Goal: Task Accomplishment & Management: Manage account settings

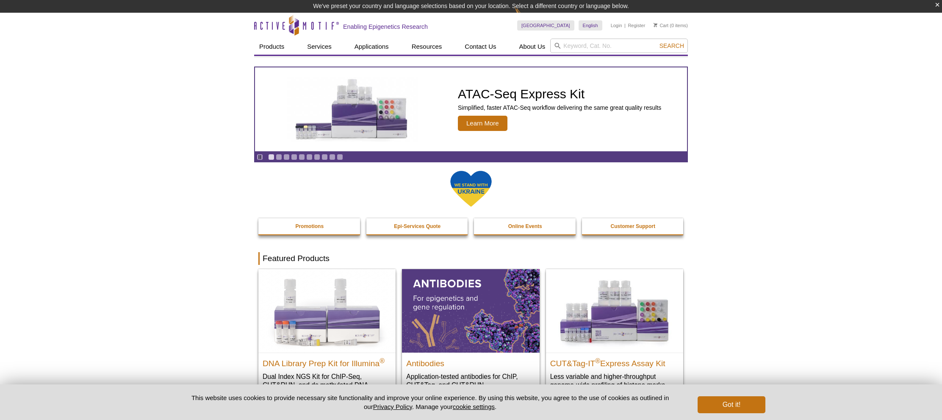
click at [616, 29] on li "Login" at bounding box center [616, 25] width 11 height 10
click at [617, 28] on link "Login" at bounding box center [616, 25] width 11 height 6
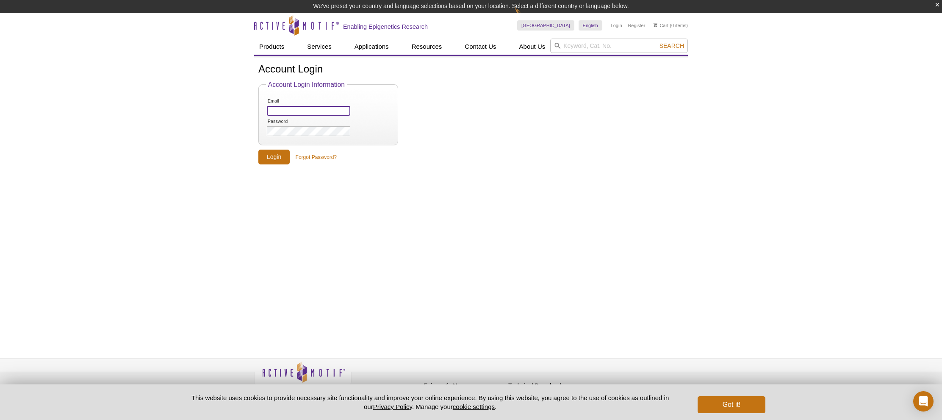
click at [316, 112] on input "Email" at bounding box center [308, 111] width 83 height 10
click at [320, 111] on input "Email" at bounding box center [308, 111] width 83 height 10
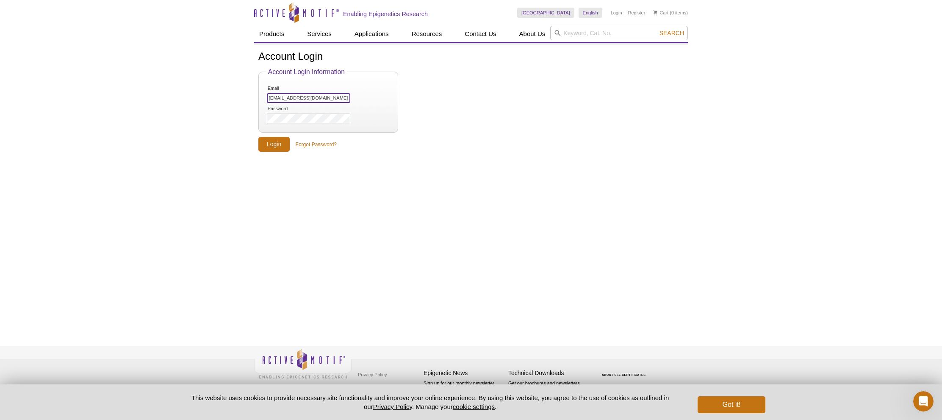
type input "[EMAIL_ADDRESS][DOMAIN_NAME]"
click at [287, 147] on input "Login" at bounding box center [273, 144] width 31 height 15
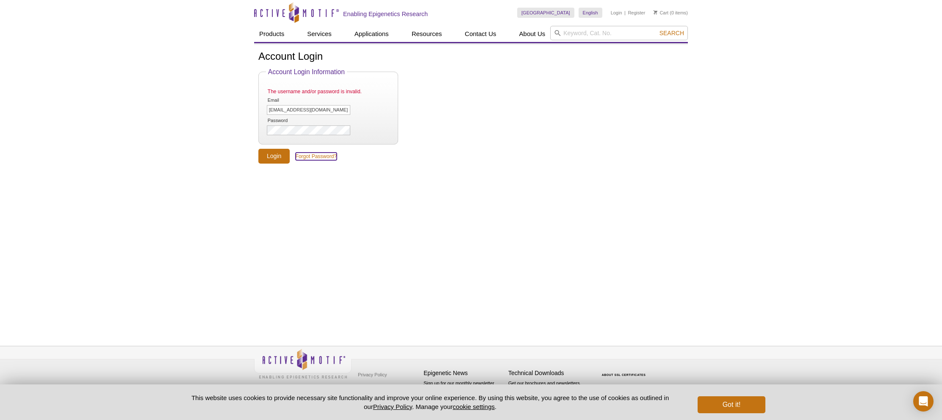
click at [316, 154] on link "Forgot Password?" at bounding box center [316, 156] width 41 height 8
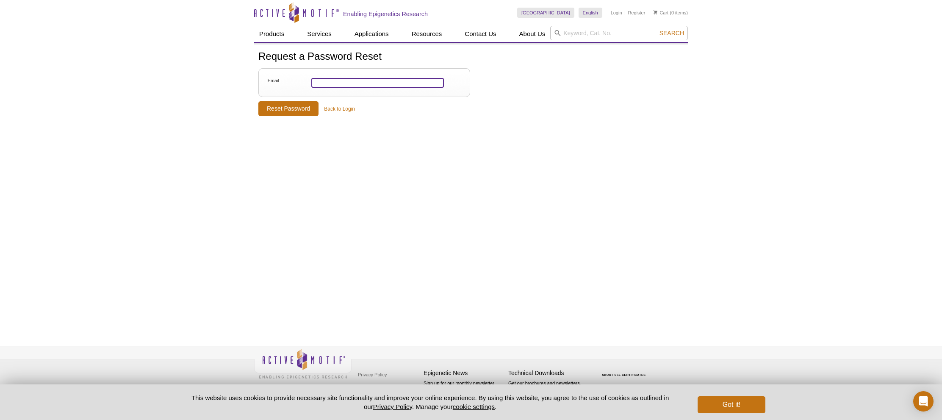
click at [382, 84] on input "Email" at bounding box center [377, 83] width 133 height 10
type input "[EMAIL_ADDRESS][DOMAIN_NAME]"
click at [290, 107] on input "Reset Password" at bounding box center [288, 108] width 60 height 15
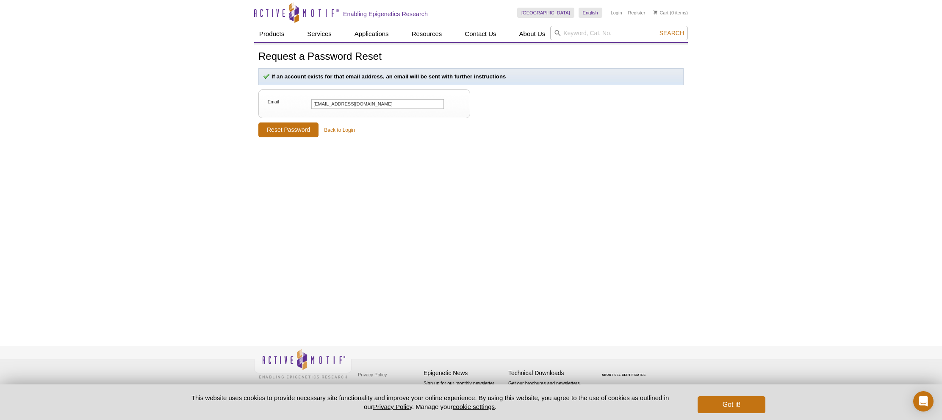
click at [329, 173] on div "Request a Password Reset If an account exists for that email address, an email …" at bounding box center [471, 184] width 434 height 283
click at [341, 132] on link "Back to Login" at bounding box center [339, 130] width 31 height 8
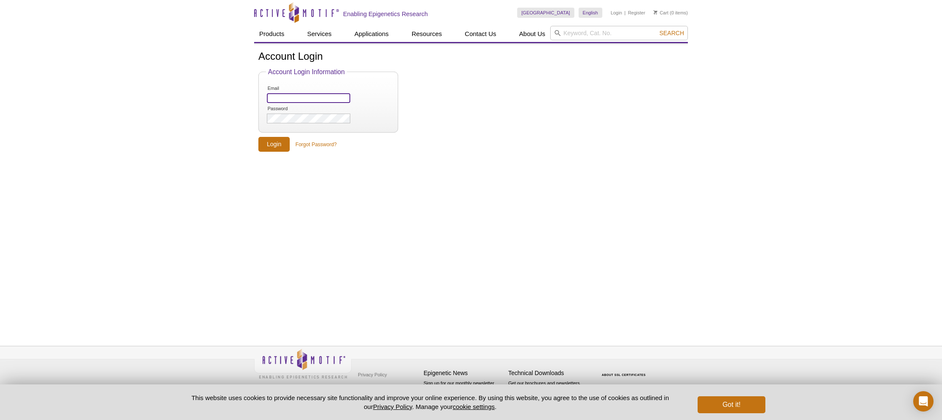
click at [319, 100] on input "Email" at bounding box center [308, 98] width 83 height 10
type input "gxy141@miami.edu"
click at [540, 177] on div "Account Login Account Login Information Email gxy141@miami.edu Password Login F…" at bounding box center [471, 184] width 434 height 283
click at [624, 9] on div "Login | Register" at bounding box center [628, 13] width 35 height 10
click at [617, 12] on link "Login" at bounding box center [616, 13] width 11 height 6
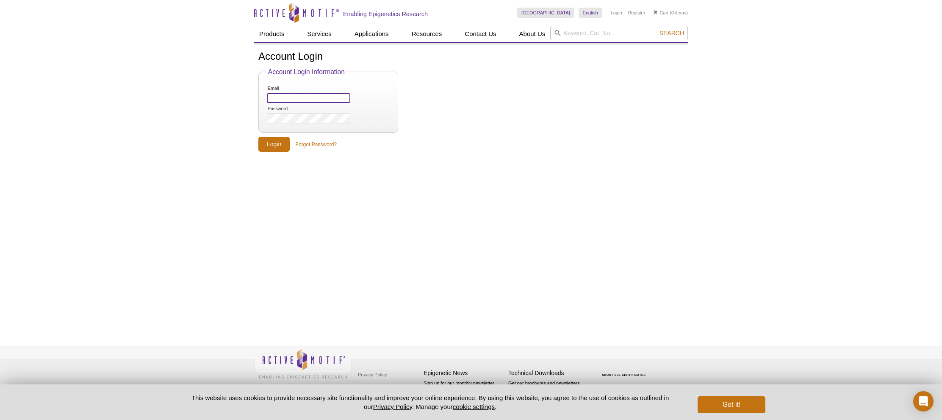
click at [322, 97] on input "Email" at bounding box center [308, 98] width 83 height 10
type input "gxy141@miami.edu"
drag, startPoint x: 316, startPoint y: 139, endPoint x: 315, endPoint y: 144, distance: 4.8
click at [315, 143] on form "Account Login Information Email gxy141@miami.edu Password Login Forgot Password?" at bounding box center [470, 110] width 425 height 84
click at [315, 144] on link "Forgot Password?" at bounding box center [316, 145] width 41 height 8
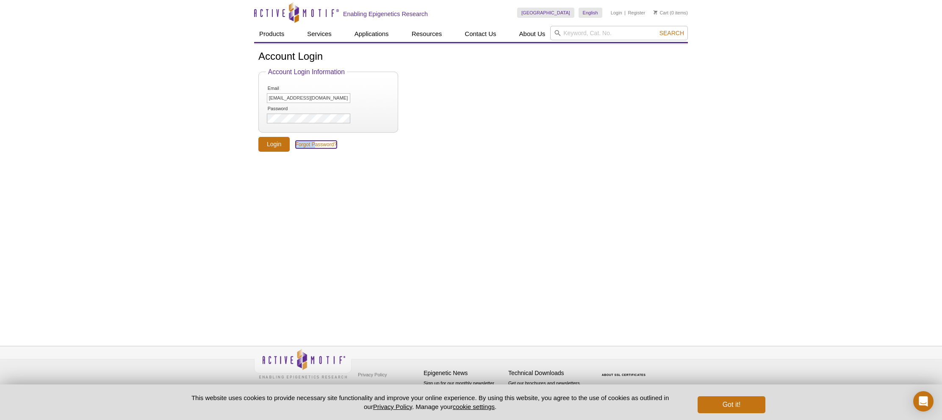
click at [318, 146] on link "Forgot Password?" at bounding box center [316, 145] width 41 height 8
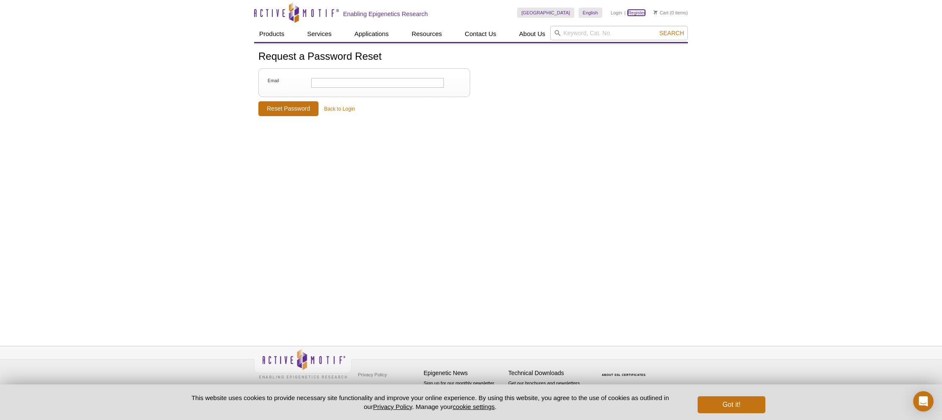
click at [629, 11] on link "Register" at bounding box center [636, 13] width 17 height 6
